Goal: Task Accomplishment & Management: Manage account settings

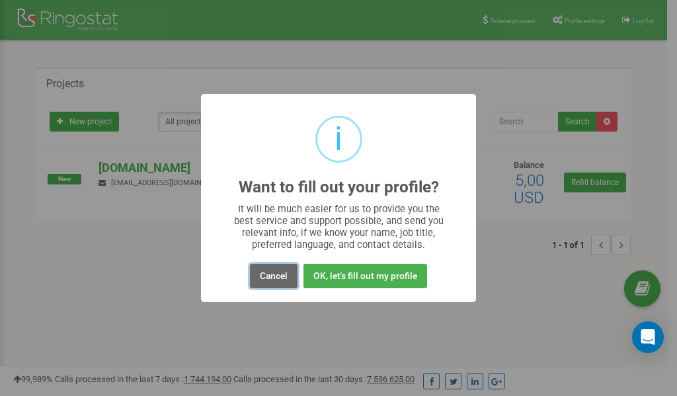
click at [271, 276] on button "Cancel" at bounding box center [274, 276] width 48 height 24
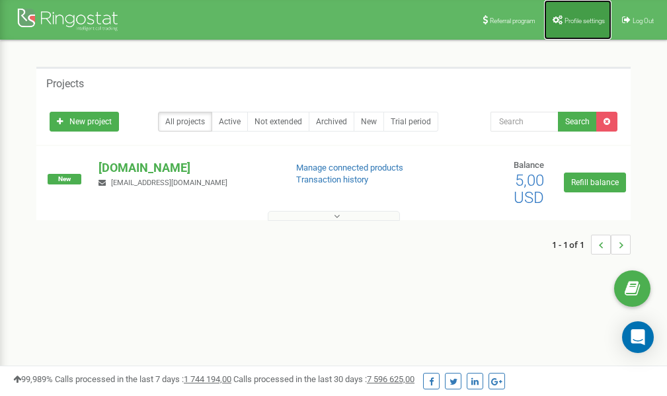
click at [570, 9] on link "Profile settings" at bounding box center [577, 20] width 67 height 40
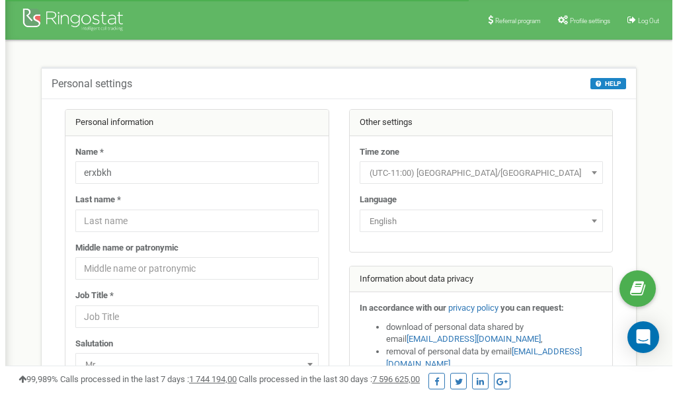
scroll to position [66, 0]
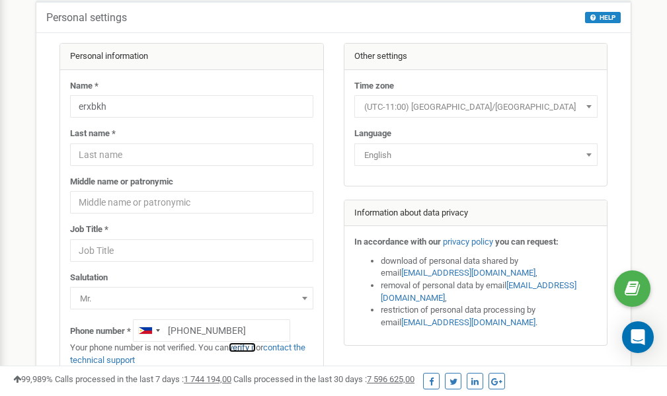
click at [253, 348] on link "verify it" at bounding box center [242, 347] width 27 height 10
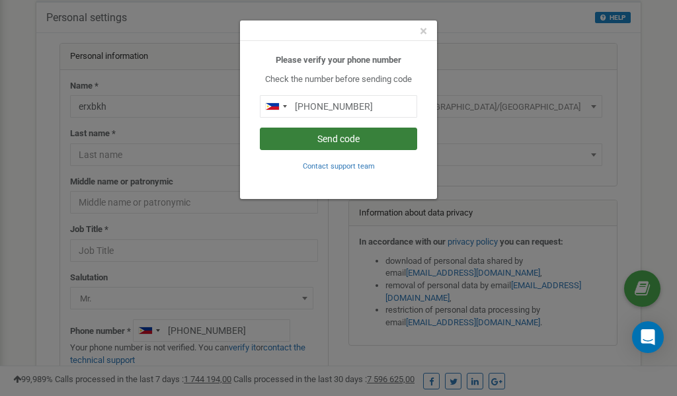
click at [340, 137] on button "Send code" at bounding box center [338, 139] width 157 height 22
